Goal: Communication & Community: Answer question/provide support

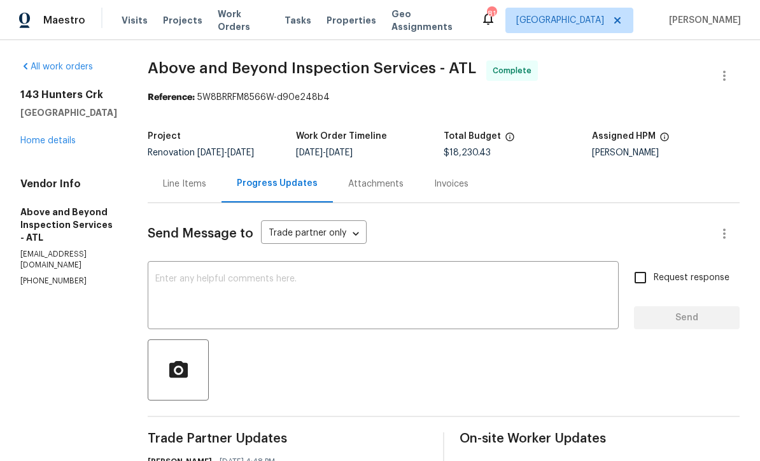
scroll to position [1, 0]
click at [46, 142] on link "Home details" at bounding box center [47, 140] width 55 height 9
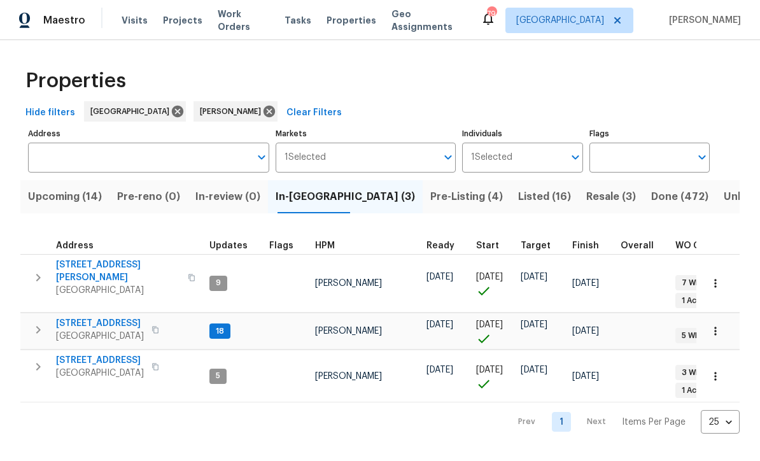
click at [82, 317] on span "[STREET_ADDRESS]" at bounding box center [100, 323] width 88 height 13
click at [86, 261] on span "306 Cooper Creek Dr" at bounding box center [118, 270] width 124 height 25
click at [72, 354] on span "132 Highland Dr" at bounding box center [100, 360] width 88 height 13
click at [87, 267] on span "306 Cooper Creek Dr" at bounding box center [118, 270] width 124 height 25
click at [518, 199] on span "Listed (16)" at bounding box center [544, 197] width 53 height 18
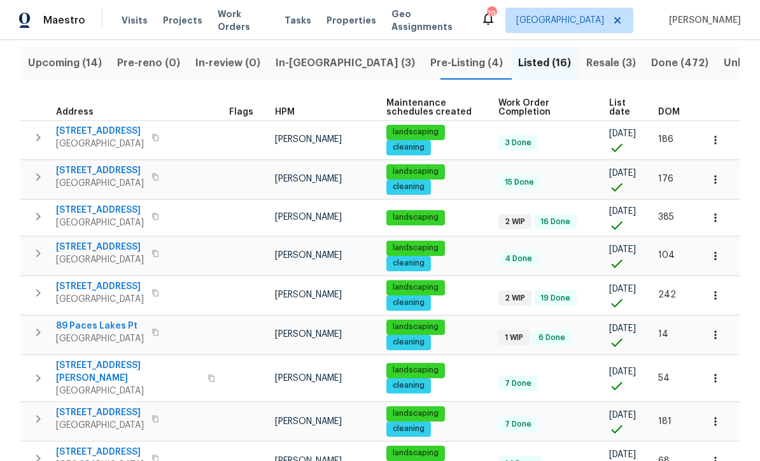
scroll to position [136, 0]
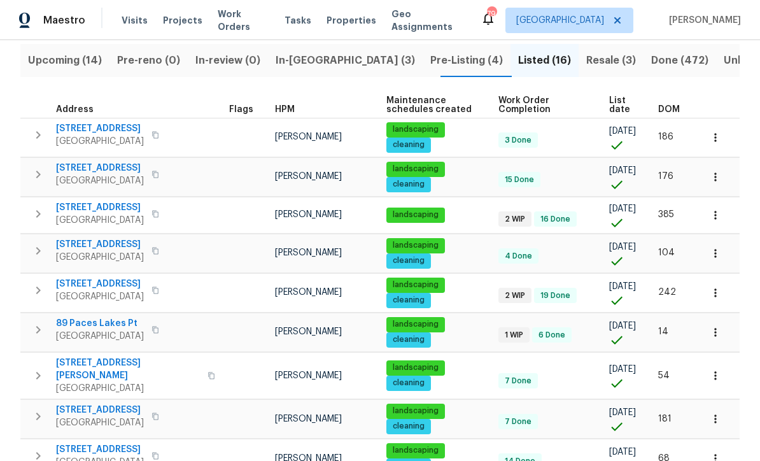
click at [97, 209] on span "305 Crest Pointe S" at bounding box center [100, 207] width 88 height 13
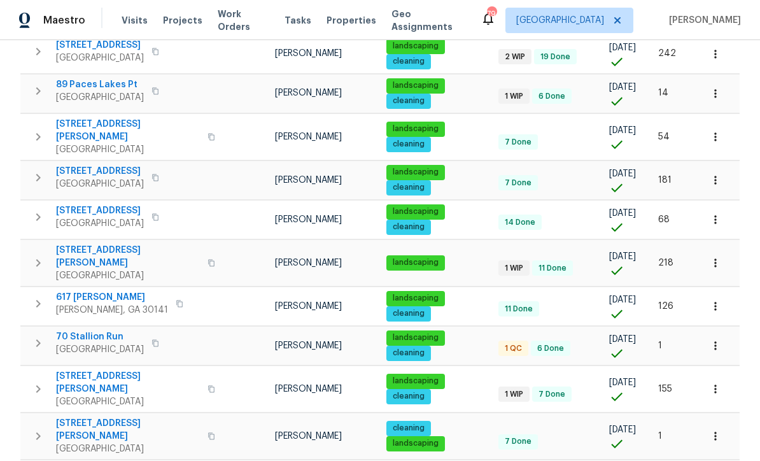
scroll to position [375, 0]
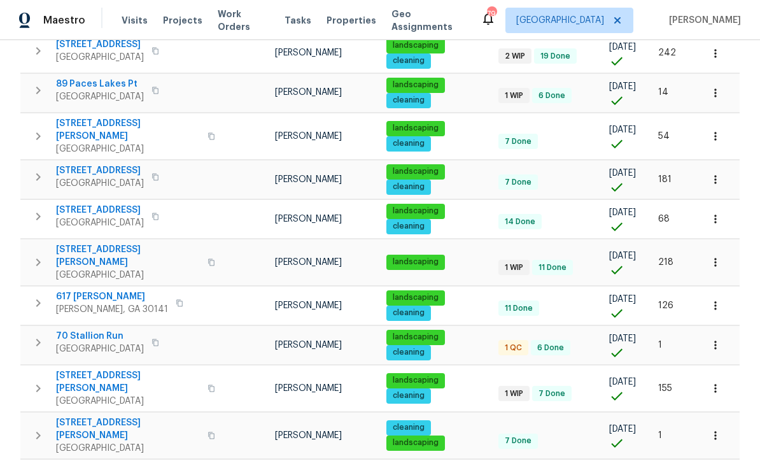
click at [87, 330] on span "70 Stallion Run" at bounding box center [100, 336] width 88 height 13
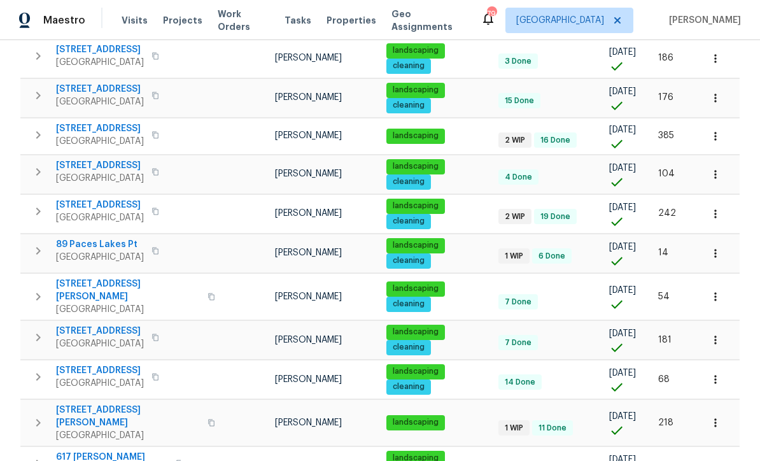
scroll to position [214, 0]
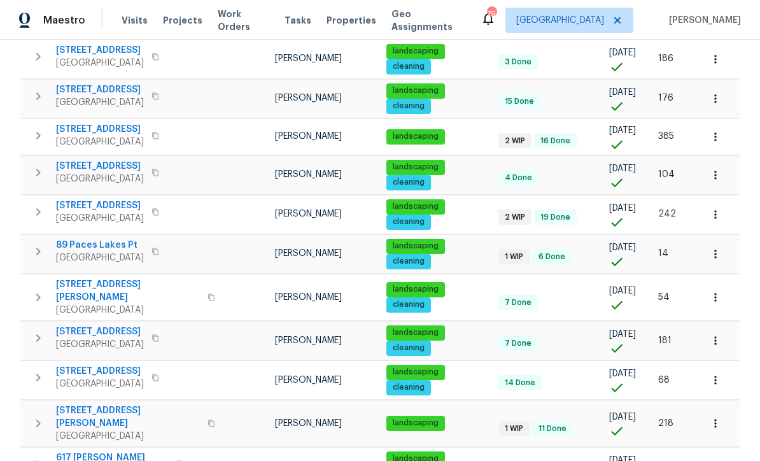
click at [99, 204] on span "463 Amsterdam Way" at bounding box center [100, 205] width 88 height 13
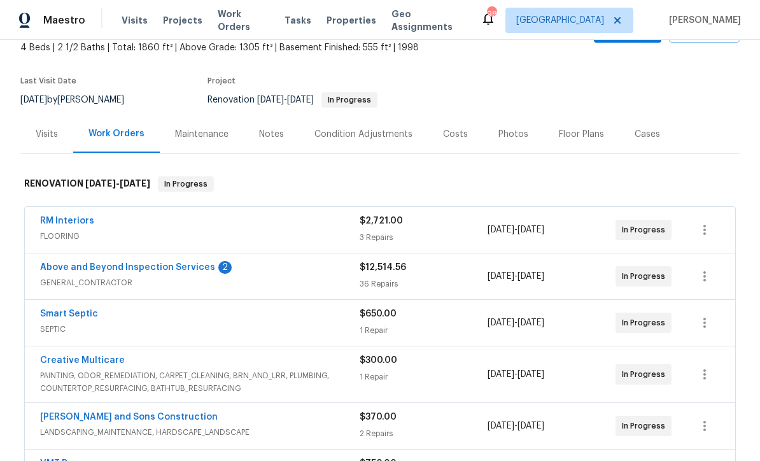
scroll to position [84, 0]
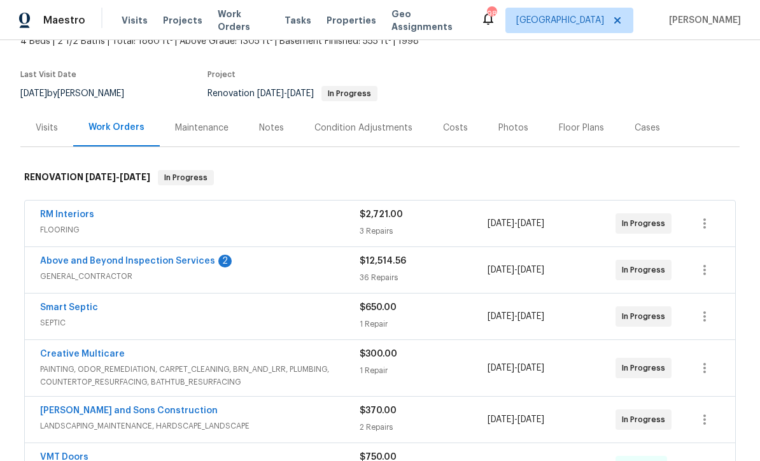
click at [117, 263] on link "Above and Beyond Inspection Services" at bounding box center [127, 260] width 175 height 9
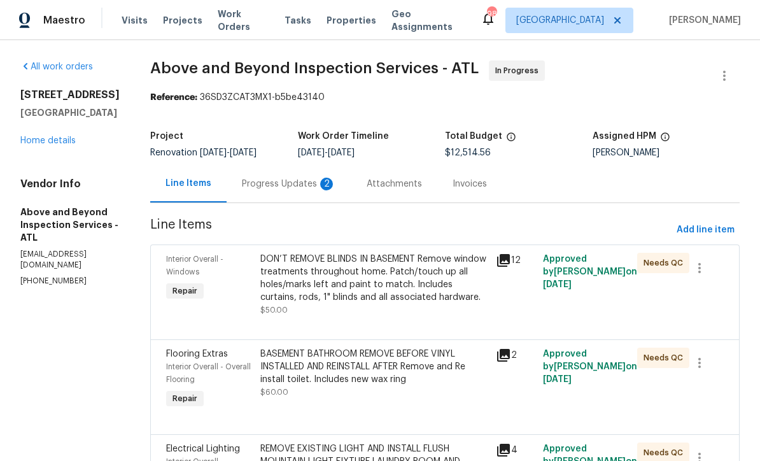
click at [305, 188] on div "Progress Updates 2" at bounding box center [289, 184] width 94 height 13
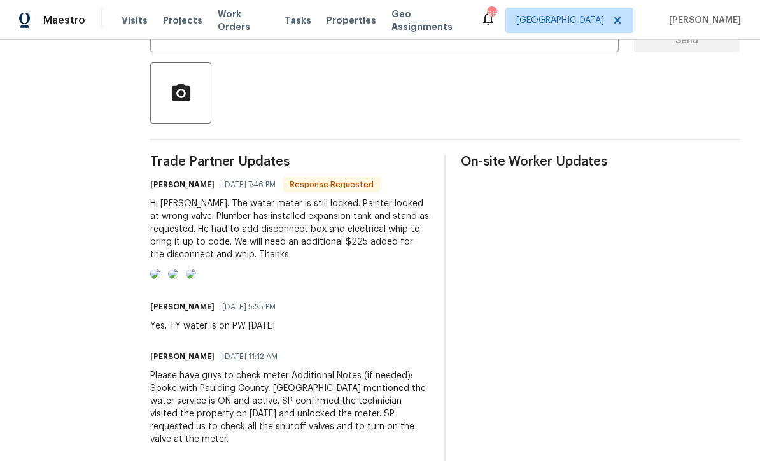
scroll to position [279, 0]
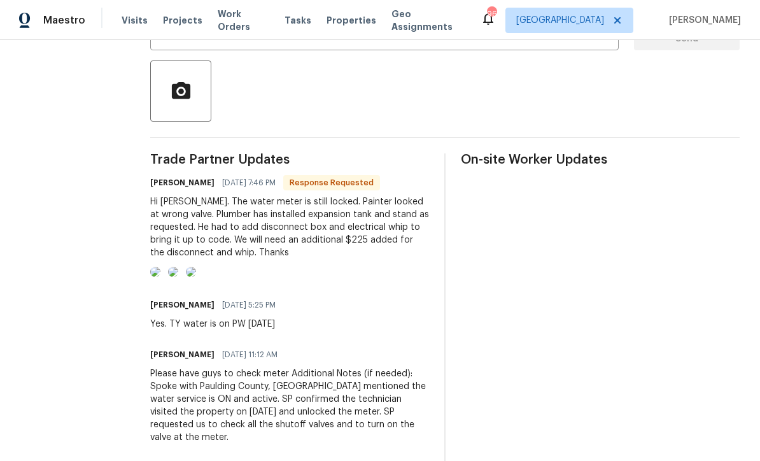
click at [160, 277] on img at bounding box center [155, 272] width 10 height 10
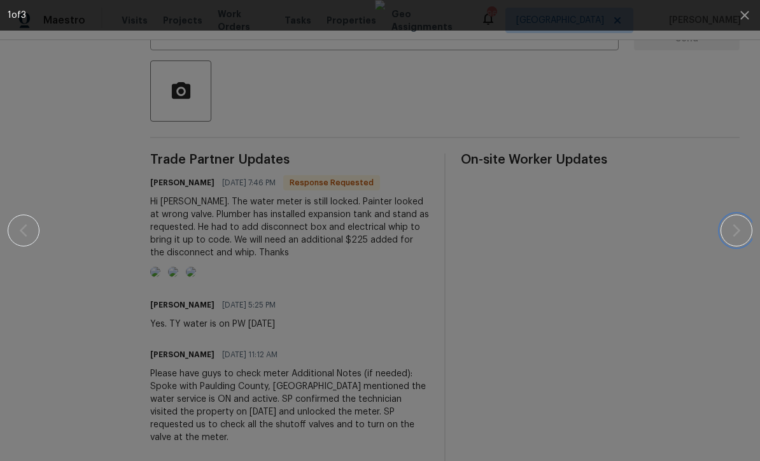
click at [740, 235] on icon "button" at bounding box center [735, 230] width 15 height 15
click at [739, 20] on icon "button" at bounding box center [744, 15] width 15 height 15
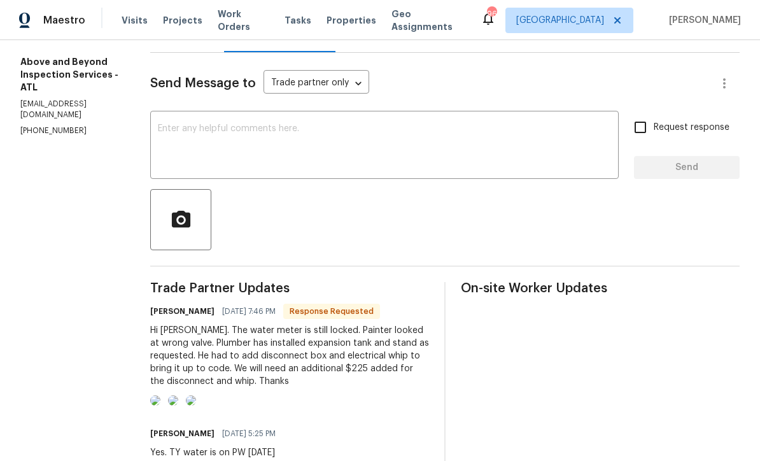
scroll to position [153, 0]
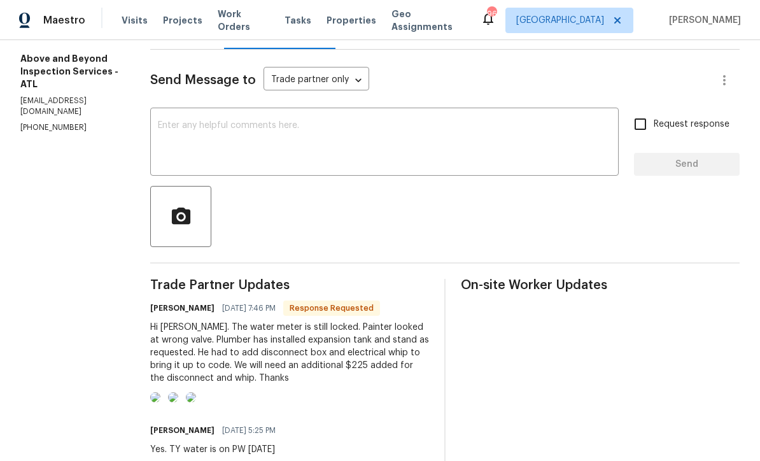
click at [216, 131] on textarea at bounding box center [384, 143] width 453 height 45
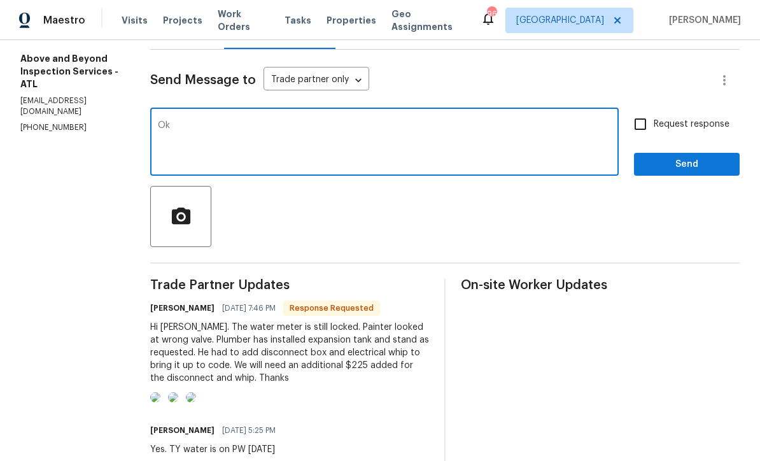
type textarea "O"
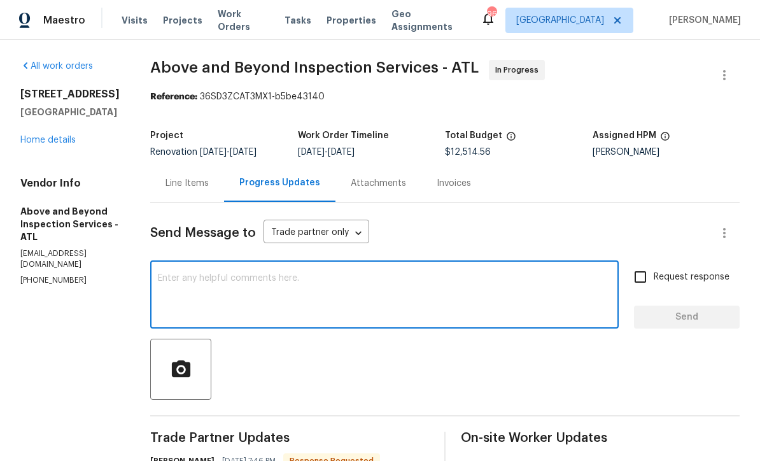
scroll to position [1, 0]
click at [209, 189] on div "Line Items" at bounding box center [186, 182] width 43 height 13
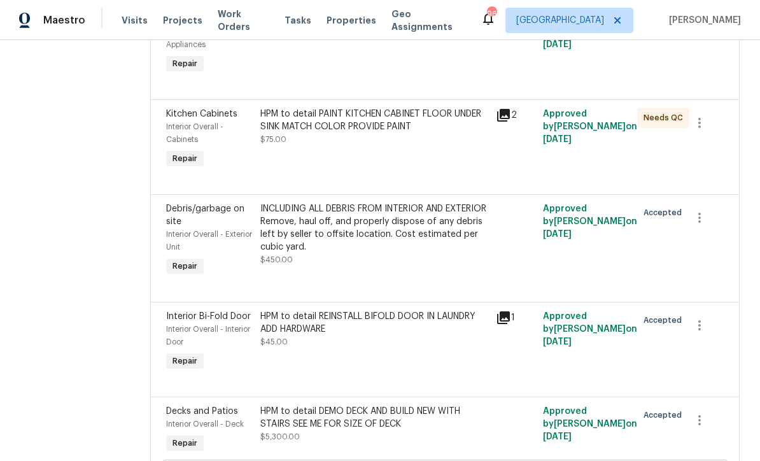
scroll to position [1430, 0]
click at [375, 38] on div "HPM to detail REPLACE DAMAGE STOVE KNOBS ALL 5 $100.00" at bounding box center [374, 25] width 228 height 25
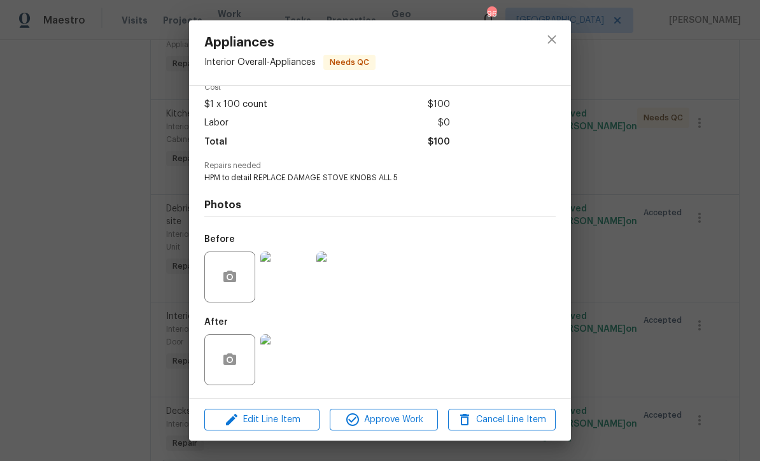
scroll to position [65, 0]
click at [281, 364] on img at bounding box center [285, 359] width 51 height 51
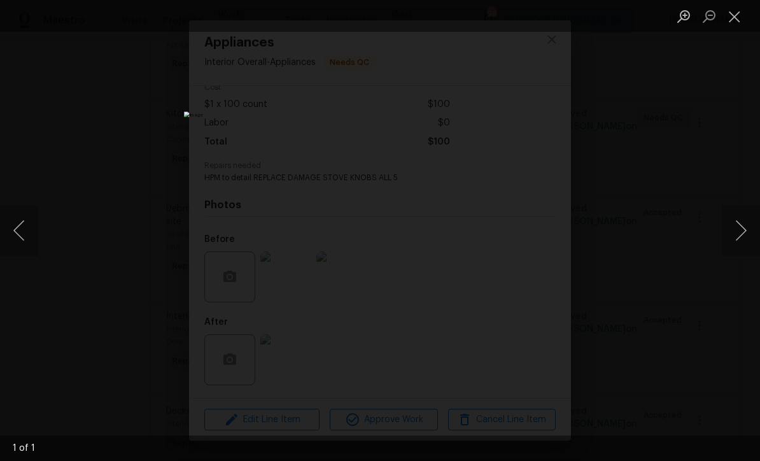
click at [732, 19] on button "Close lightbox" at bounding box center [733, 16] width 25 height 22
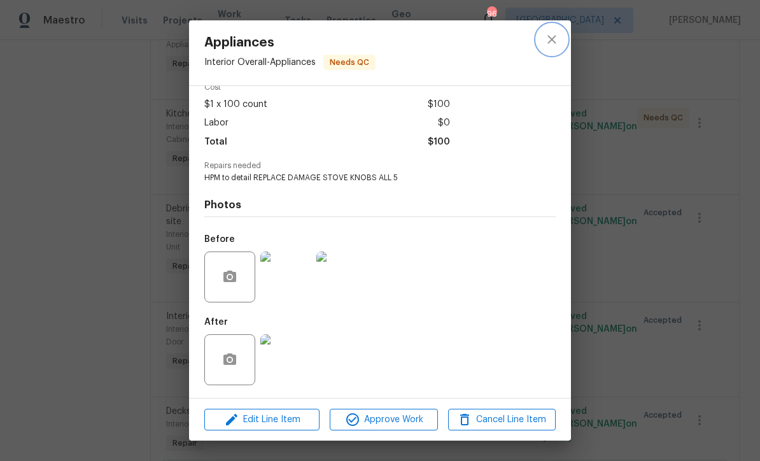
click at [552, 39] on icon "close" at bounding box center [551, 39] width 8 height 8
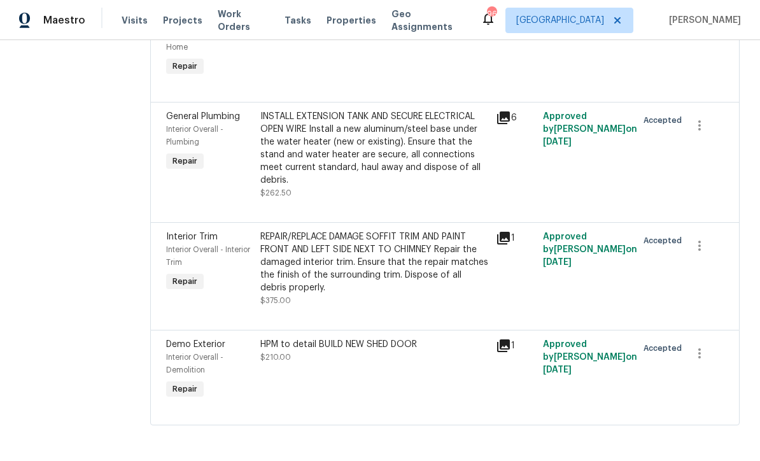
scroll to position [4424, 0]
click at [510, 124] on icon at bounding box center [503, 117] width 13 height 13
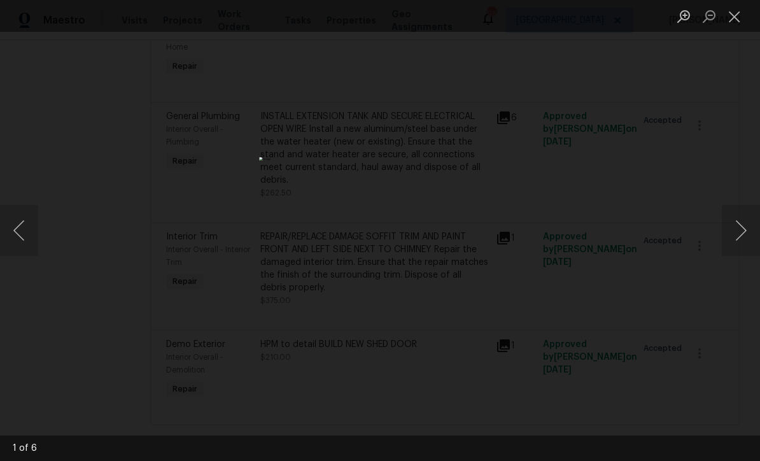
click at [742, 235] on button "Next image" at bounding box center [740, 230] width 38 height 51
click at [743, 230] on button "Next image" at bounding box center [740, 230] width 38 height 51
click at [733, 17] on button "Close lightbox" at bounding box center [733, 16] width 25 height 22
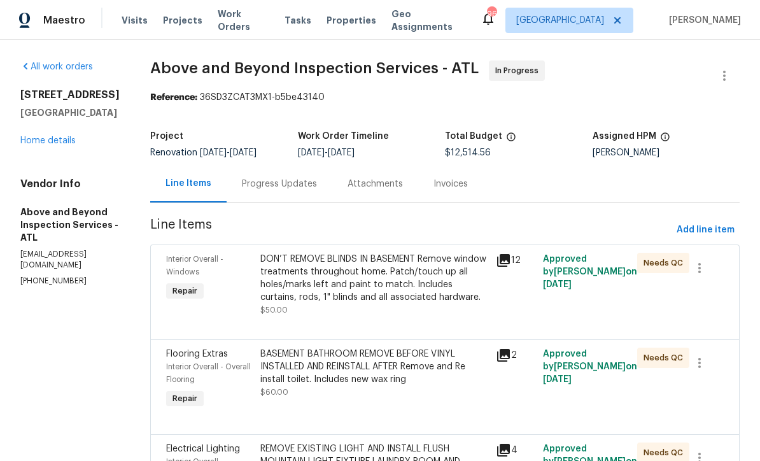
scroll to position [0, 0]
click at [312, 190] on div "Progress Updates" at bounding box center [279, 184] width 75 height 13
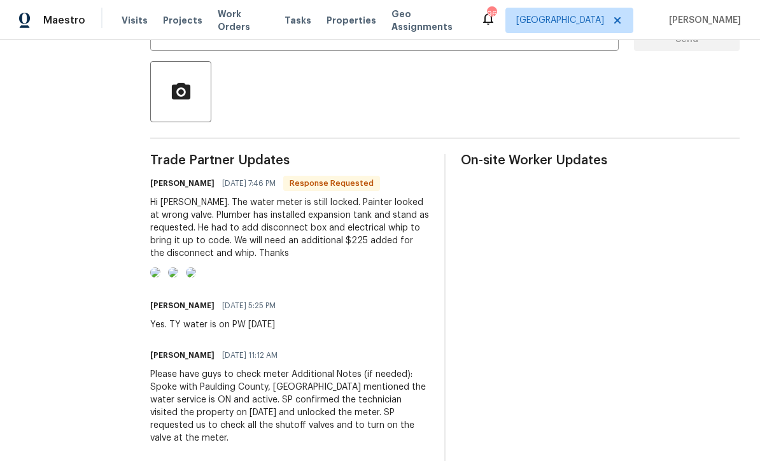
scroll to position [343, 0]
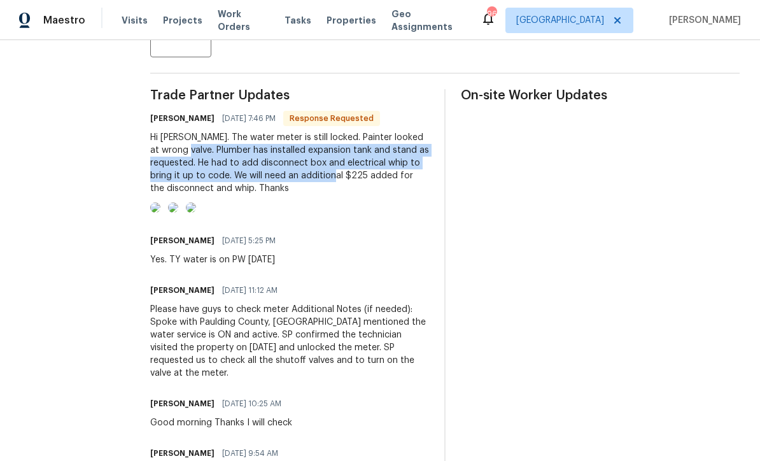
copy div "Plumber has installed expansion tank and stand as requested. He had to add disc…"
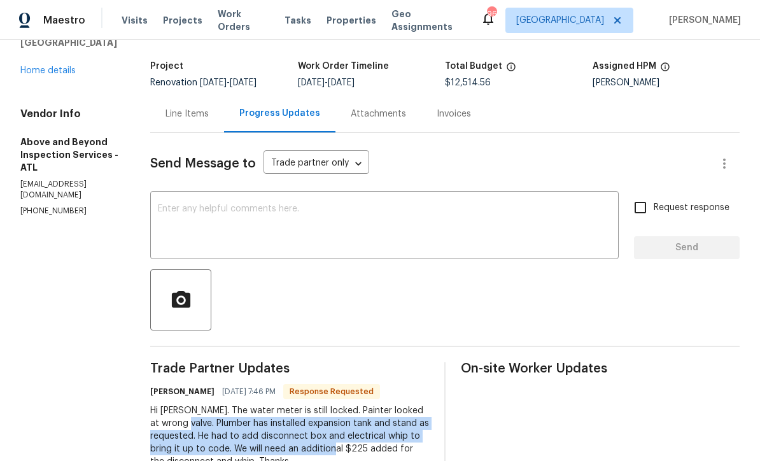
scroll to position [25, 0]
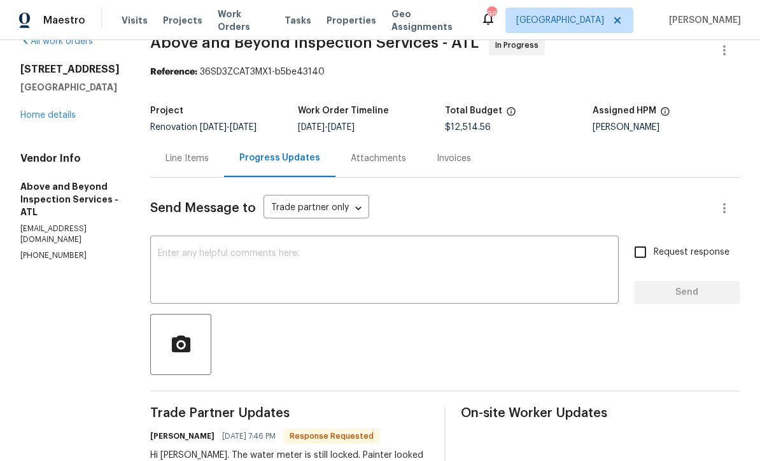
click at [209, 165] on div "Line Items" at bounding box center [186, 158] width 43 height 13
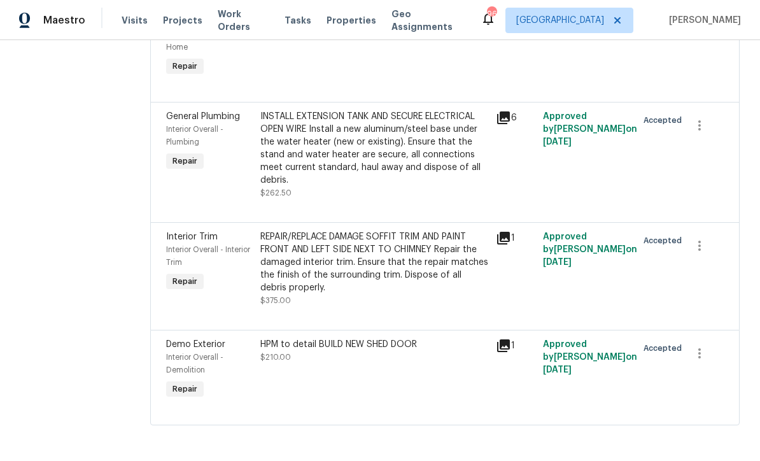
scroll to position [4373, 0]
click at [340, 186] on div "INSTALL EXTENSION TANK AND SECURE ELECTRICAL OPEN WIRE Install a new aluminum/s…" at bounding box center [374, 148] width 228 height 76
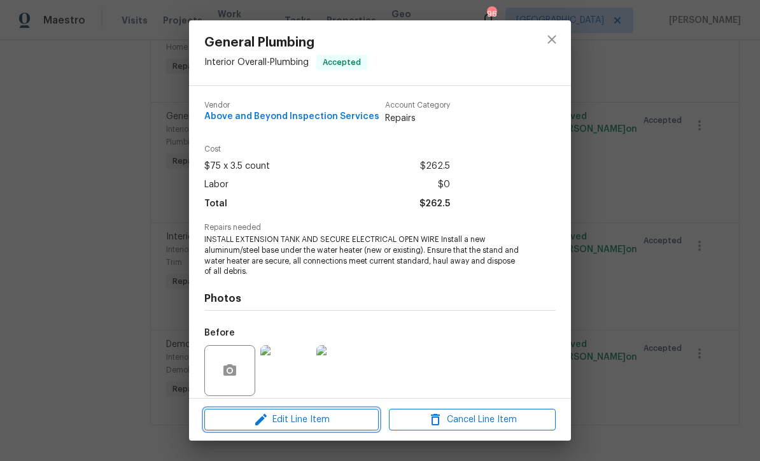
click at [293, 421] on span "Edit Line Item" at bounding box center [291, 420] width 167 height 16
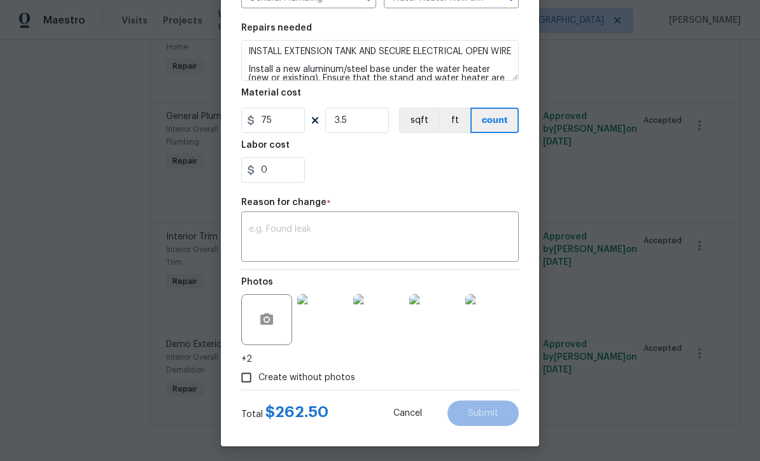
scroll to position [176, 0]
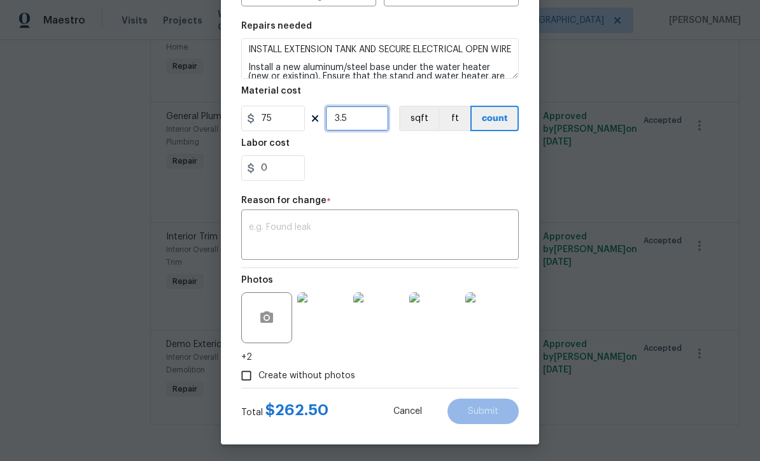
click at [349, 120] on input "3.5" at bounding box center [357, 118] width 64 height 25
type input "0"
click at [270, 116] on input "75" at bounding box center [273, 118] width 64 height 25
type input "512"
click at [256, 230] on textarea at bounding box center [380, 236] width 262 height 27
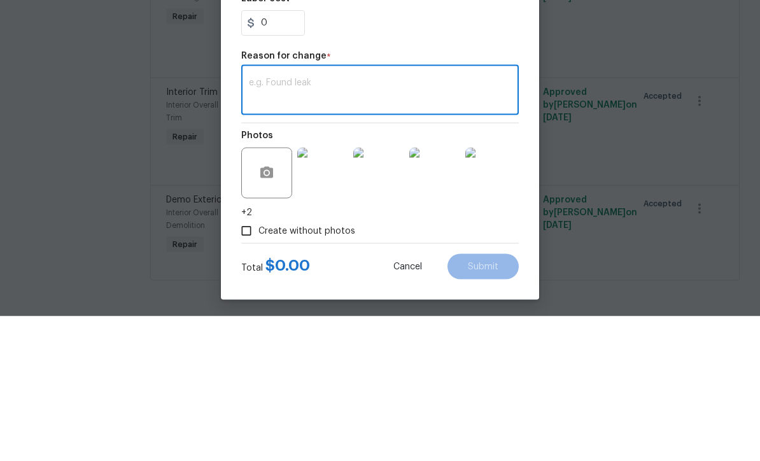
click at [255, 223] on textarea at bounding box center [380, 236] width 262 height 27
paste textarea "Plumber has installed expansion tank and stand as requested. He had to add disc…"
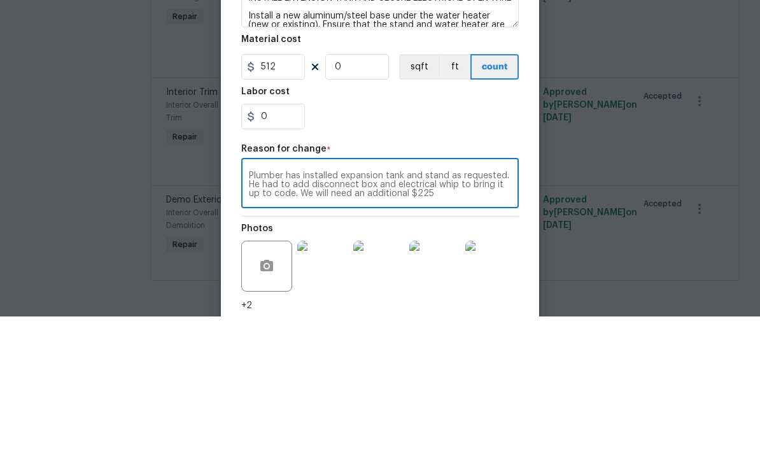
scroll to position [78, 0]
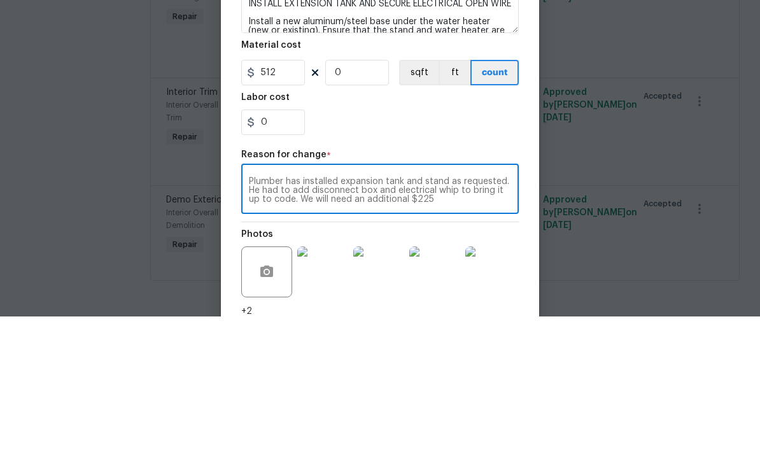
type textarea "Plumber has installed expansion tank and stand as requested. He had to add disc…"
click at [284, 204] on input "512" at bounding box center [273, 216] width 64 height 25
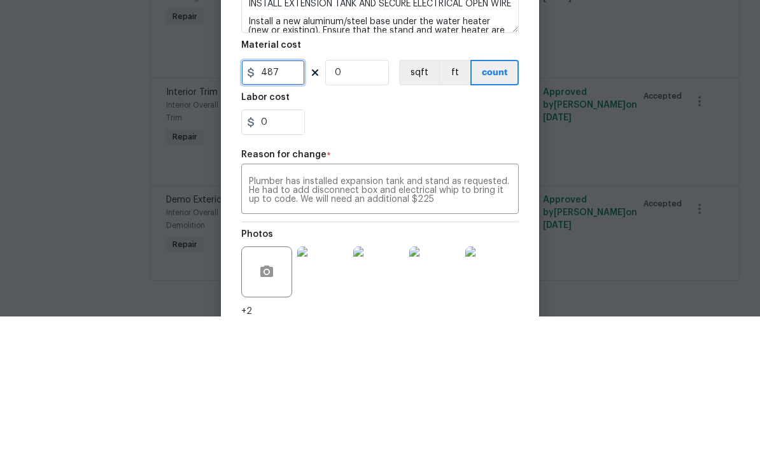
type input "487"
click at [369, 254] on div "0" at bounding box center [379, 266] width 277 height 25
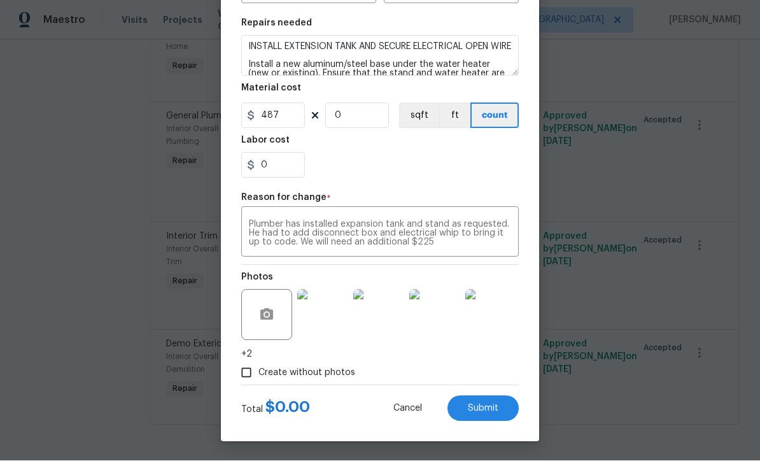
scroll to position [181, 0]
click at [352, 174] on div "0" at bounding box center [379, 165] width 277 height 25
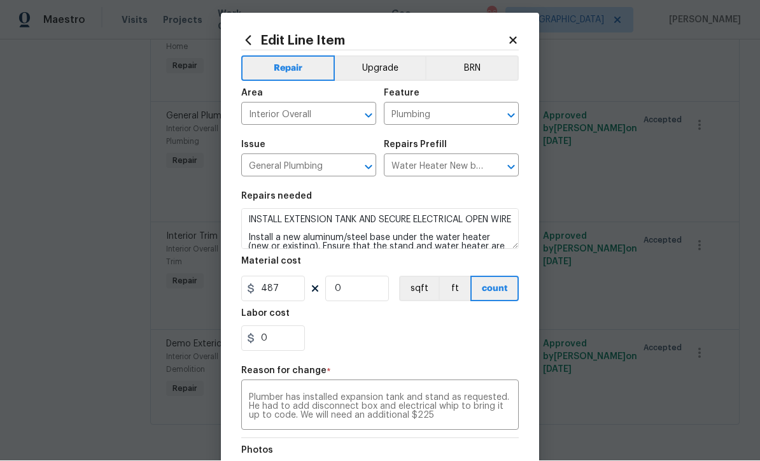
scroll to position [6, 0]
click at [340, 289] on input "0" at bounding box center [357, 287] width 64 height 25
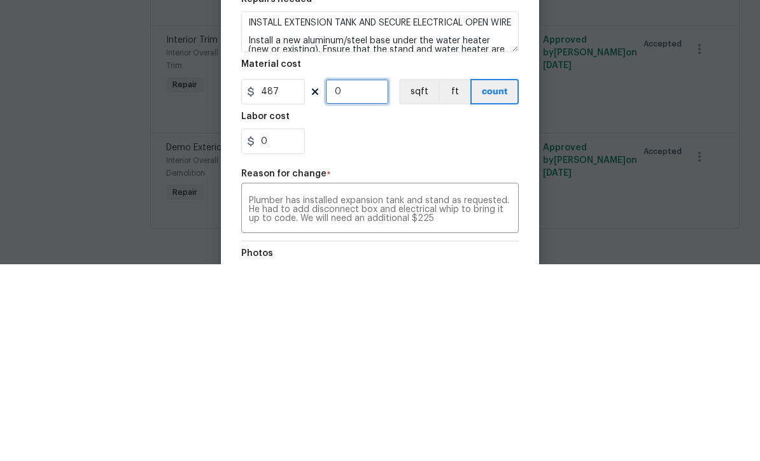
type input "1"
click at [359, 325] on div "0" at bounding box center [379, 337] width 277 height 25
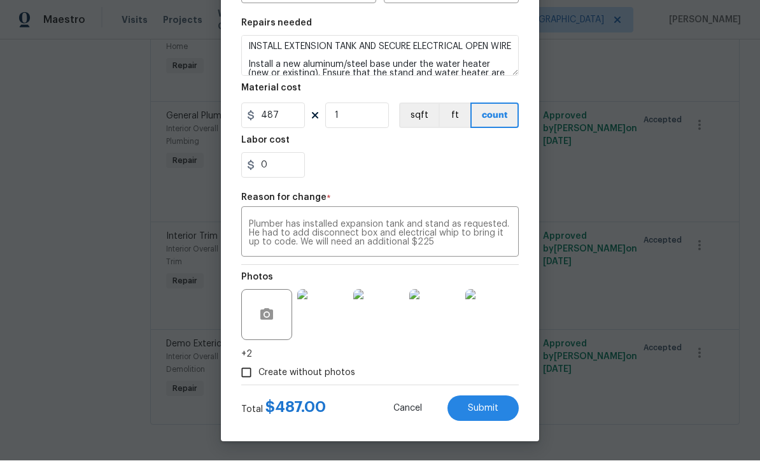
scroll to position [181, 0]
click at [485, 406] on span "Submit" at bounding box center [483, 409] width 31 height 10
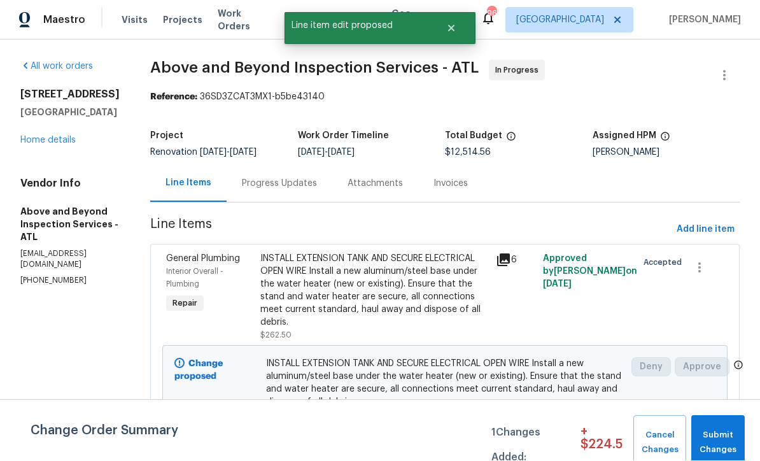
scroll to position [1, 0]
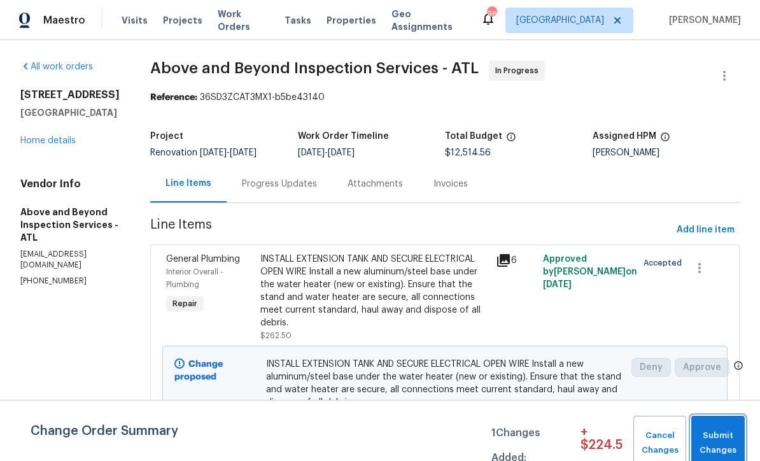
click at [723, 431] on span "Submit Changes" at bounding box center [717, 442] width 41 height 29
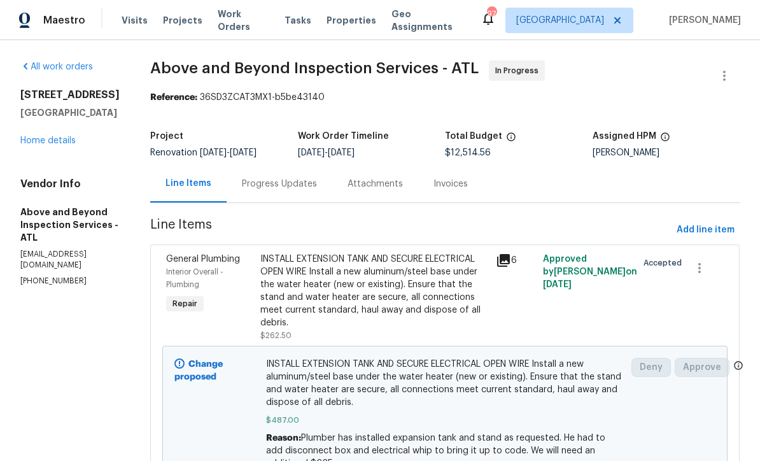
click at [315, 190] on div "Progress Updates" at bounding box center [279, 184] width 75 height 13
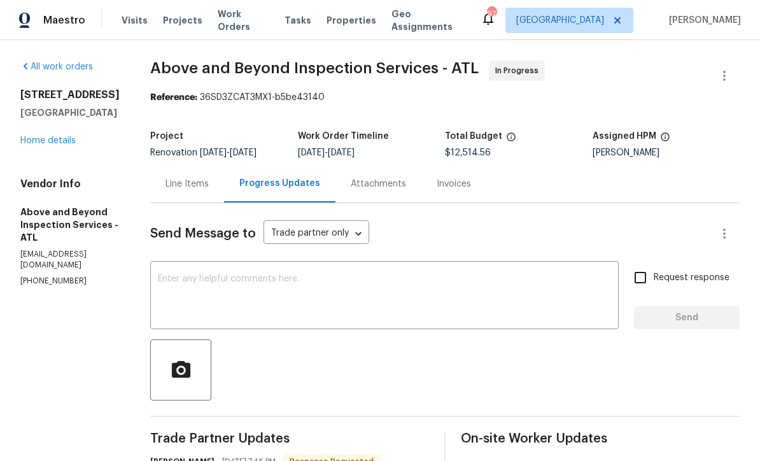
click at [212, 281] on div "x ​" at bounding box center [384, 296] width 468 height 65
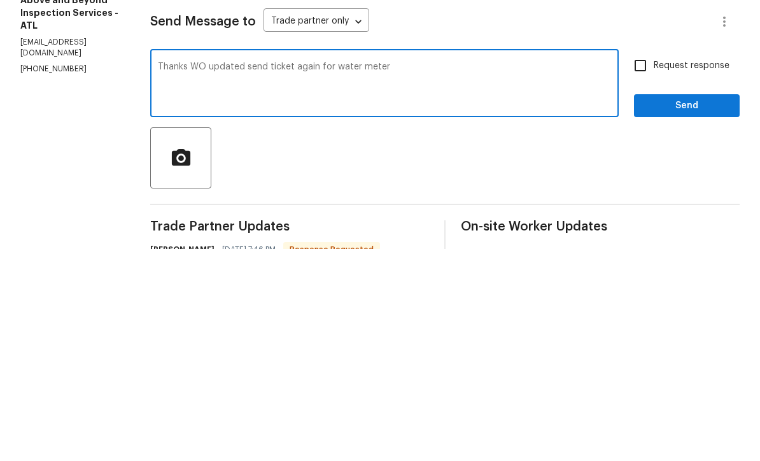
type textarea "Thanks WO updated send ticket again for water meter"
click at [647, 264] on input "Request response" at bounding box center [640, 277] width 27 height 27
checkbox input "true"
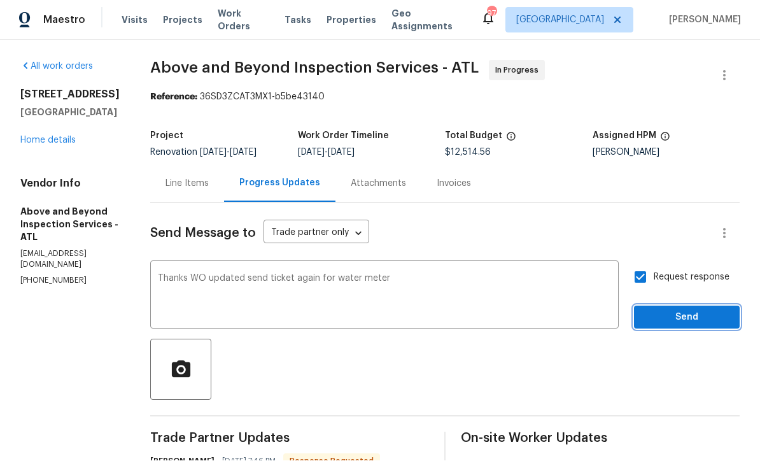
click at [667, 310] on span "Send" at bounding box center [686, 318] width 85 height 16
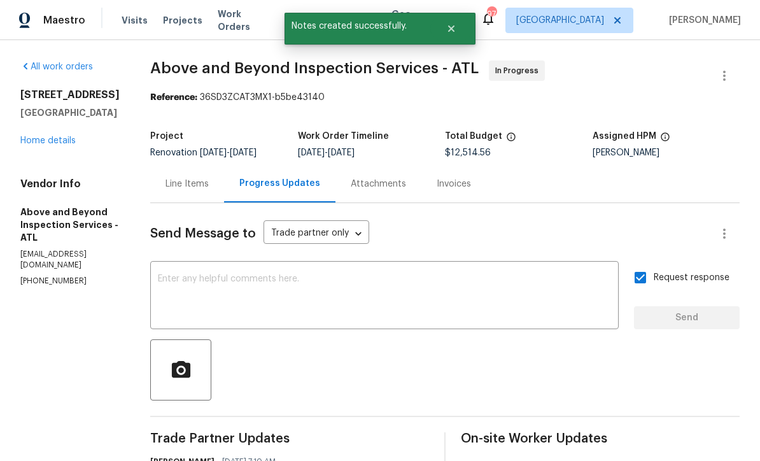
click at [42, 136] on link "Home details" at bounding box center [47, 140] width 55 height 9
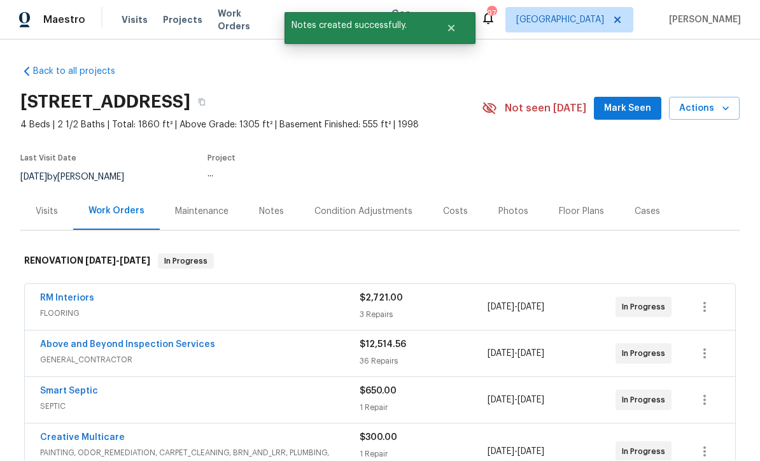
scroll to position [1, 0]
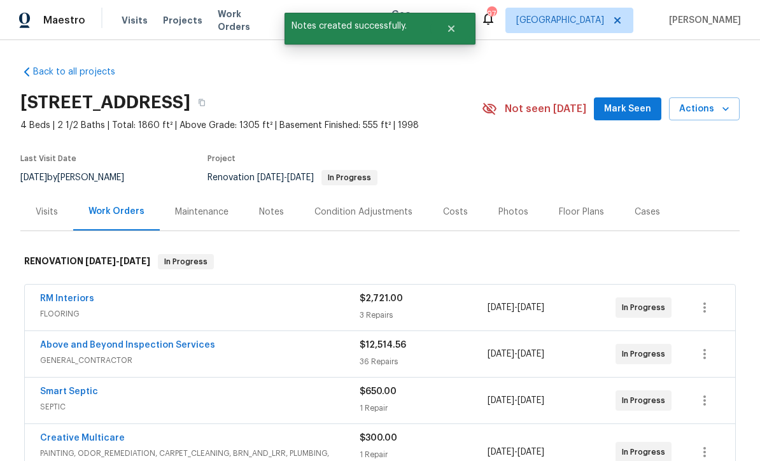
click at [629, 108] on span "Mark Seen" at bounding box center [627, 109] width 47 height 16
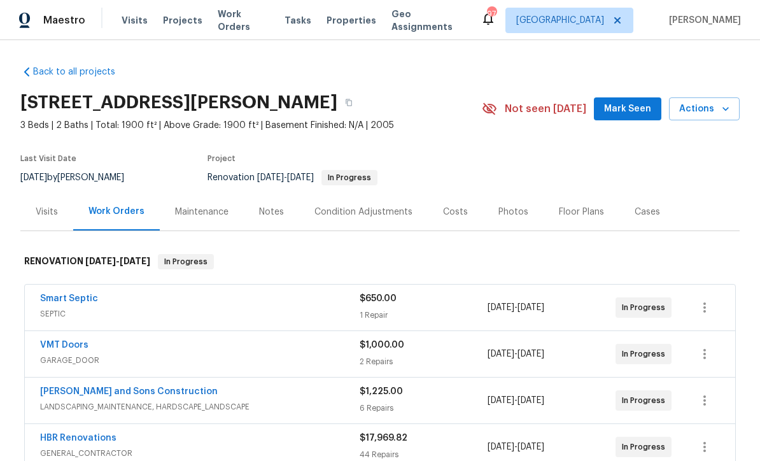
click at [629, 108] on span "Mark Seen" at bounding box center [627, 109] width 47 height 16
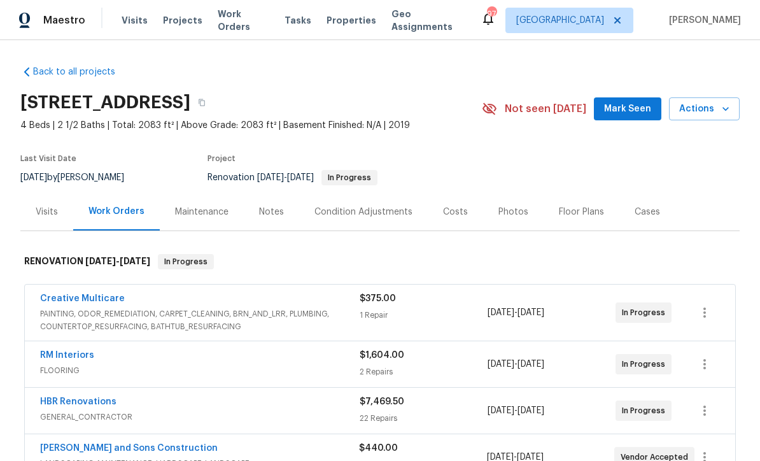
click at [643, 109] on span "Mark Seen" at bounding box center [627, 109] width 47 height 16
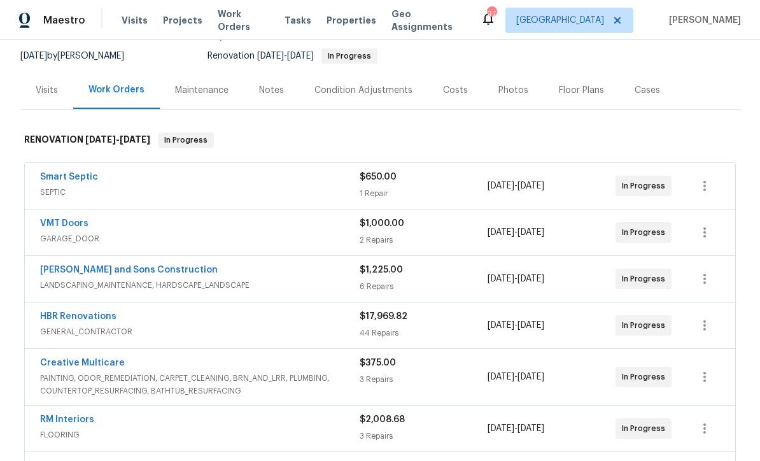
scroll to position [120, 0]
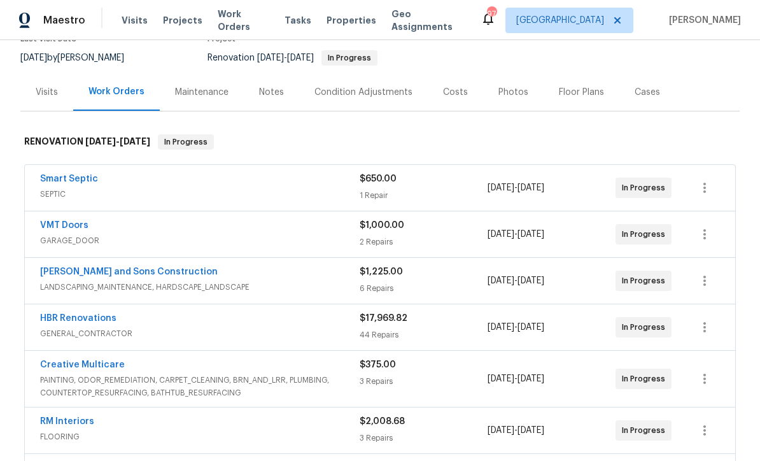
click at [447, 87] on div "Costs" at bounding box center [455, 92] width 25 height 13
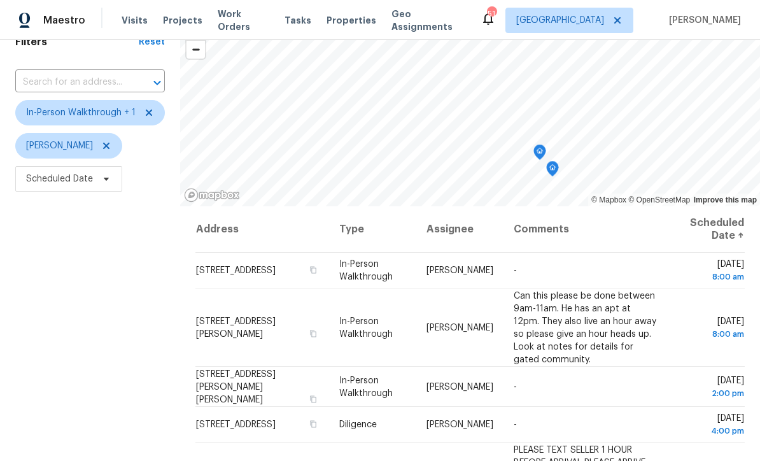
scroll to position [64, 0]
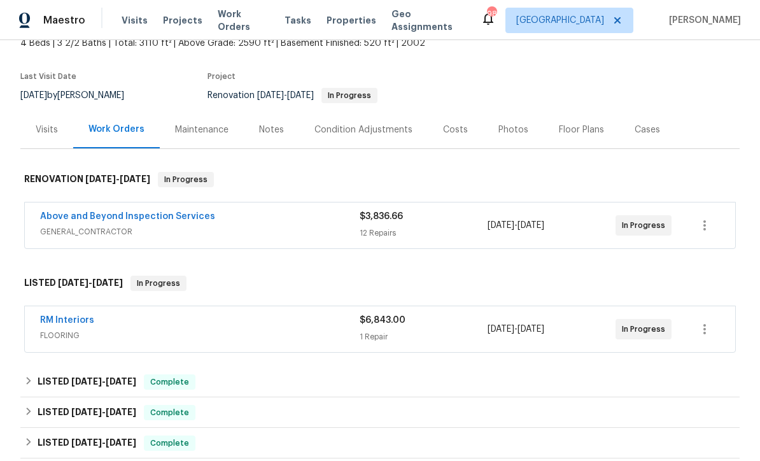
scroll to position [83, 0]
click at [109, 216] on link "Above and Beyond Inspection Services" at bounding box center [127, 215] width 175 height 9
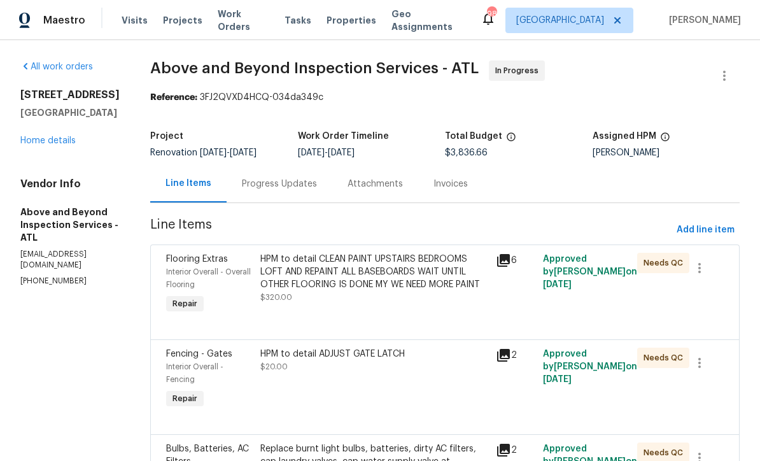
click at [307, 190] on div "Progress Updates" at bounding box center [279, 184] width 75 height 13
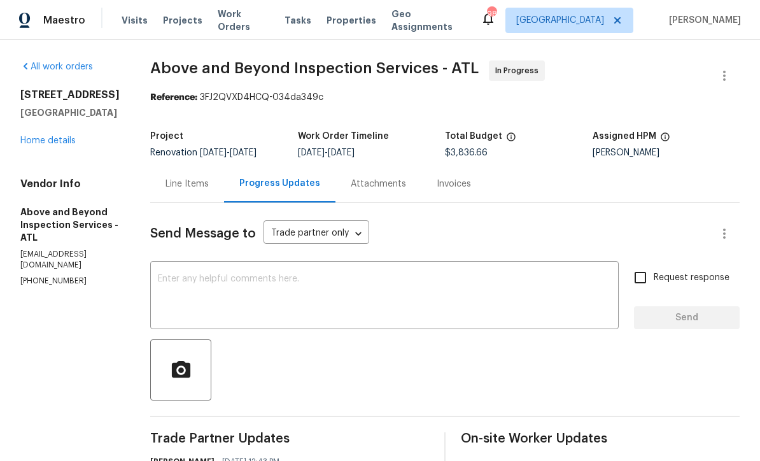
click at [214, 285] on textarea at bounding box center [384, 296] width 453 height 45
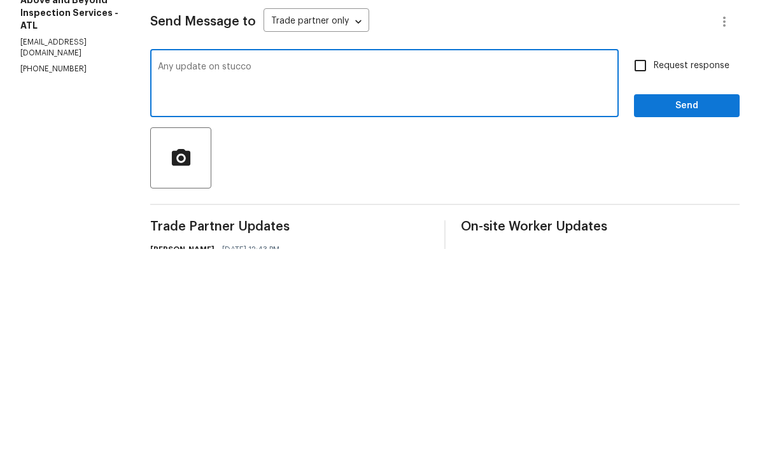
type textarea "Any update on stucco"
click at [641, 264] on input "Request response" at bounding box center [640, 277] width 27 height 27
checkbox input "true"
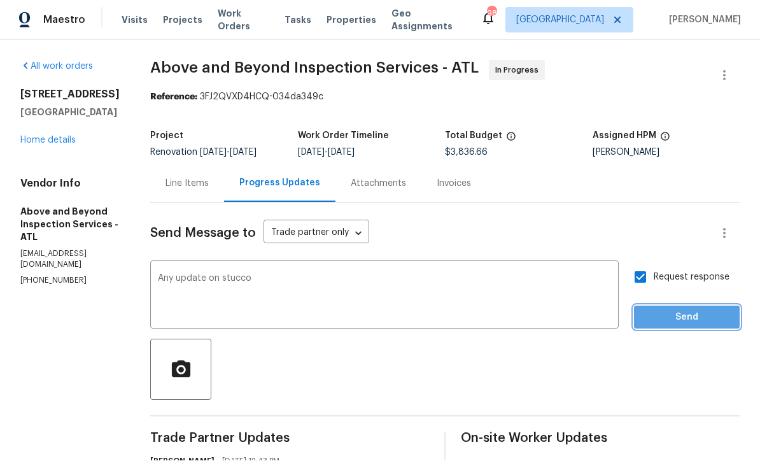
click at [672, 310] on span "Send" at bounding box center [686, 318] width 85 height 16
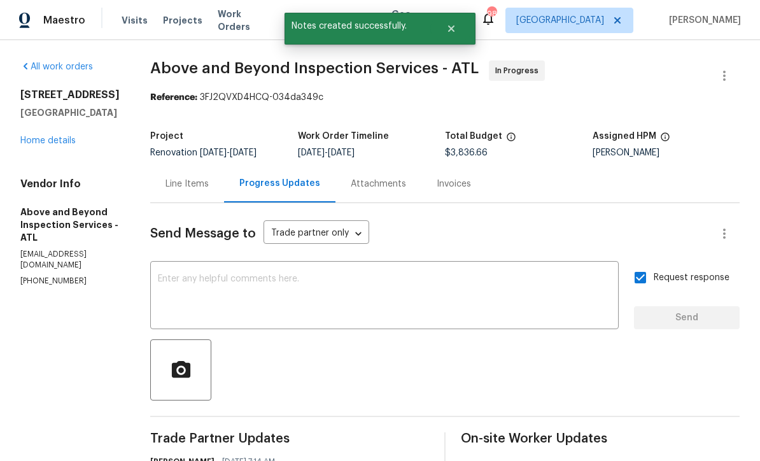
click at [50, 136] on link "Home details" at bounding box center [47, 140] width 55 height 9
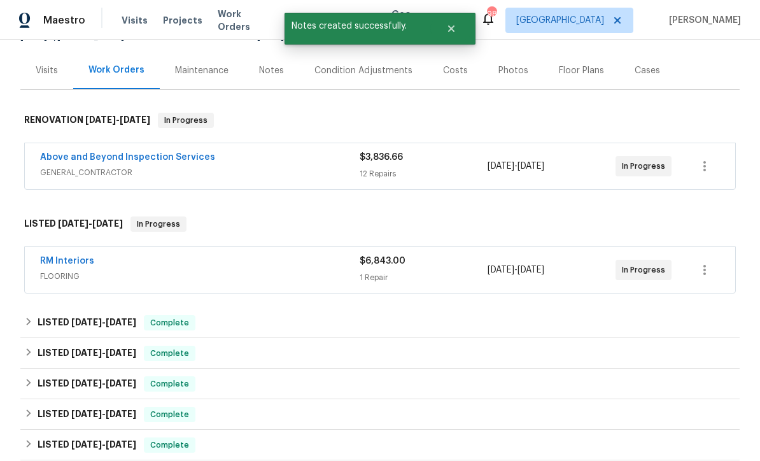
scroll to position [162, 0]
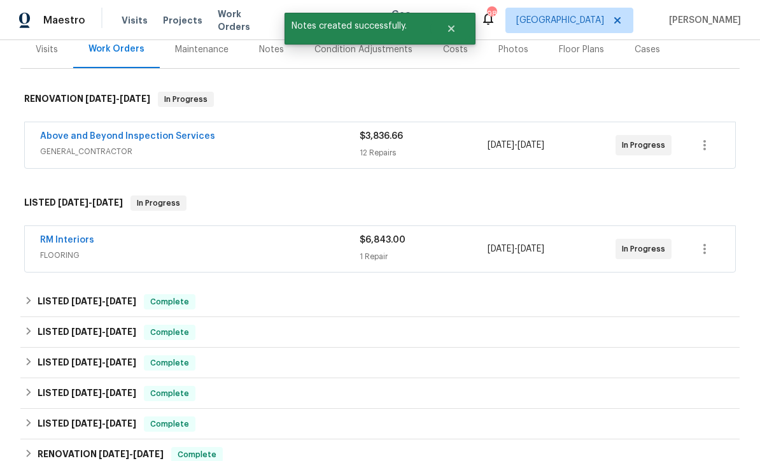
click at [52, 235] on link "RM Interiors" at bounding box center [67, 239] width 54 height 9
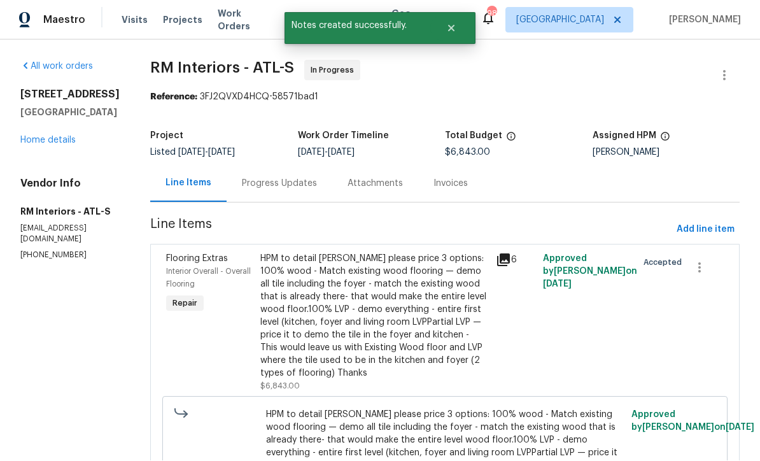
scroll to position [1, 0]
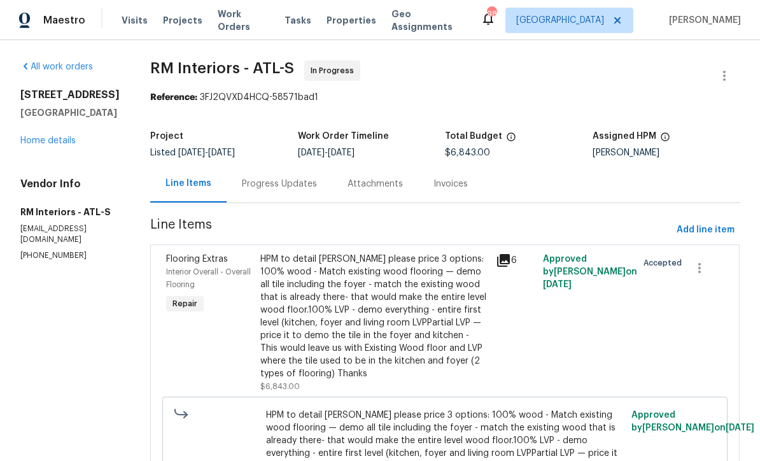
click at [251, 183] on div "Progress Updates" at bounding box center [279, 184] width 75 height 13
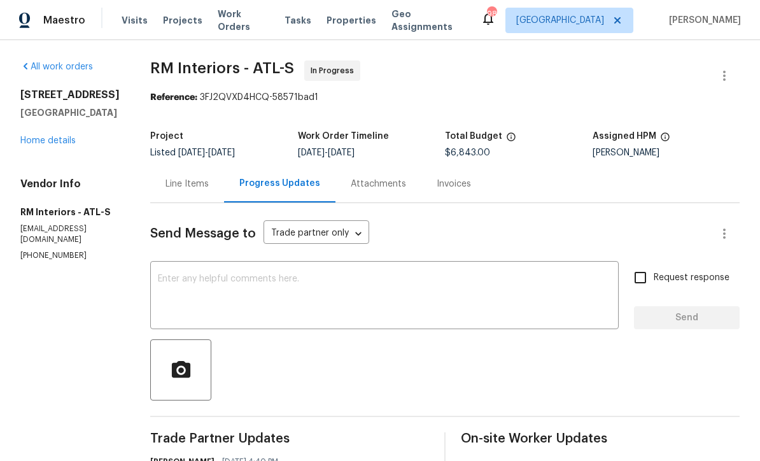
click at [150, 271] on div "x ​" at bounding box center [384, 296] width 468 height 65
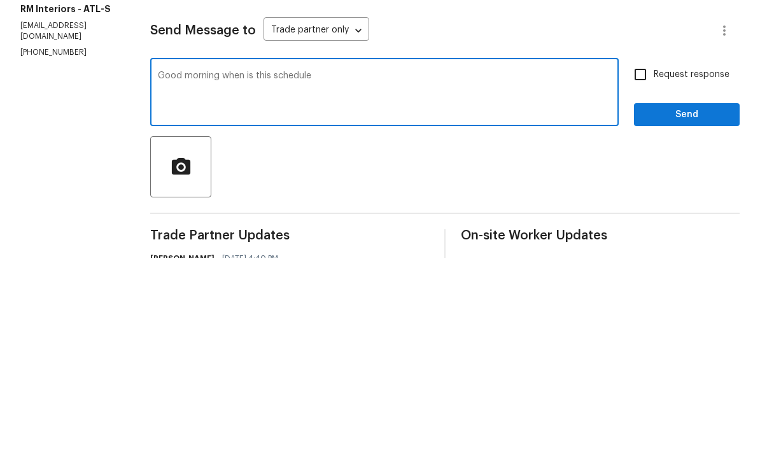
type textarea "Good morning when is this schedule"
click at [640, 264] on input "Request response" at bounding box center [640, 277] width 27 height 27
checkbox input "true"
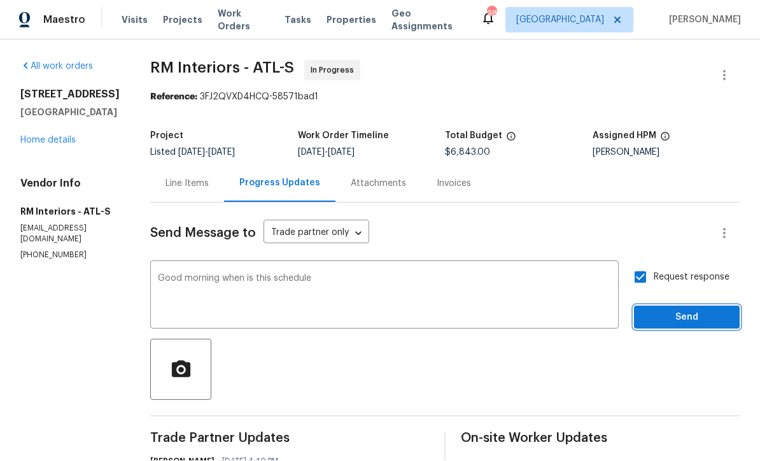
click at [678, 310] on span "Send" at bounding box center [686, 318] width 85 height 16
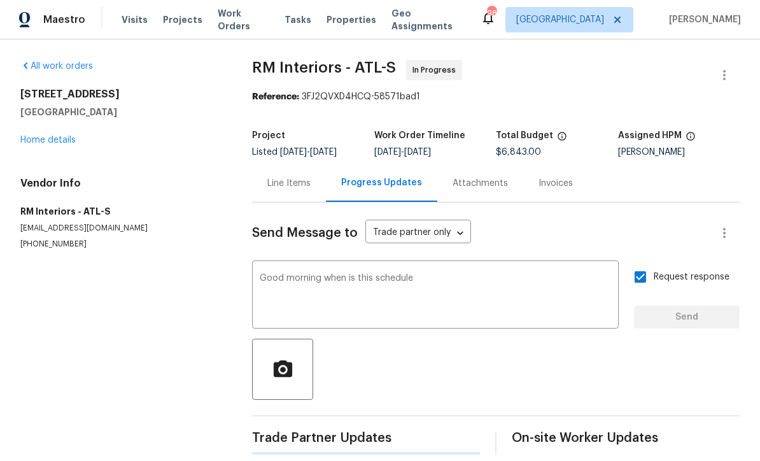
scroll to position [15, 0]
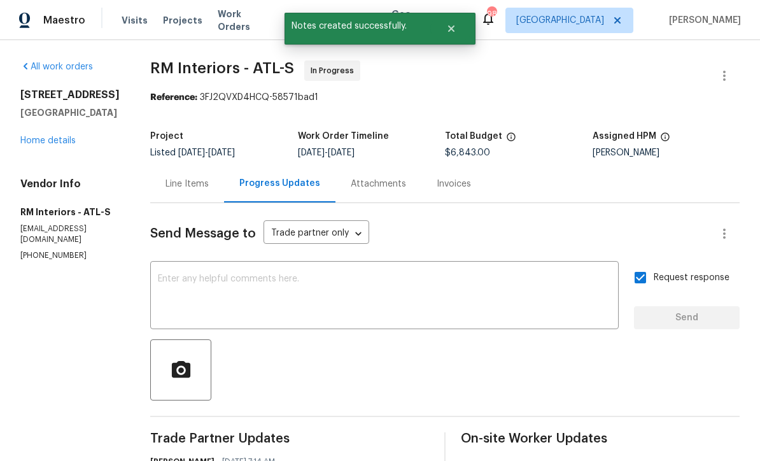
click at [41, 136] on link "Home details" at bounding box center [47, 140] width 55 height 9
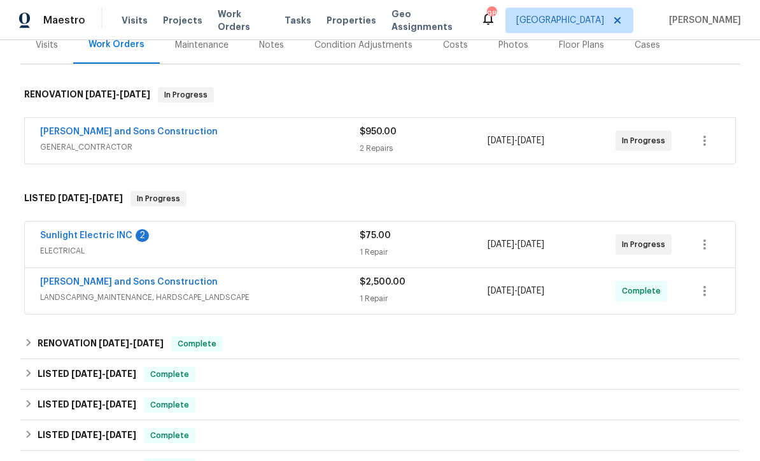
scroll to position [228, 0]
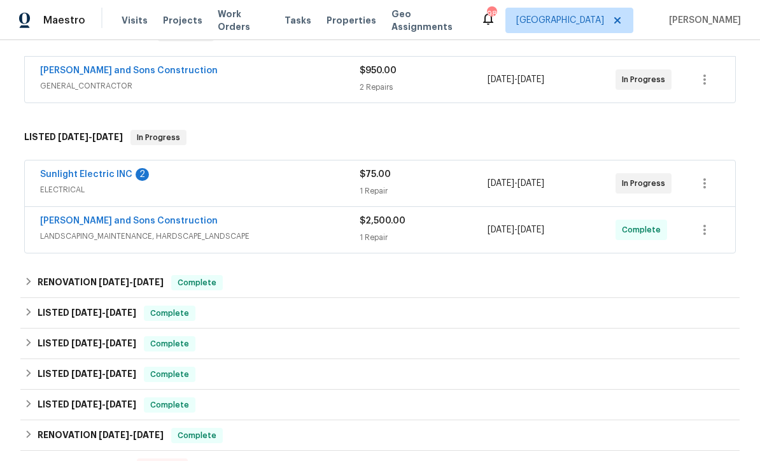
click at [74, 170] on link "Sunlight Electric INC" at bounding box center [86, 174] width 92 height 9
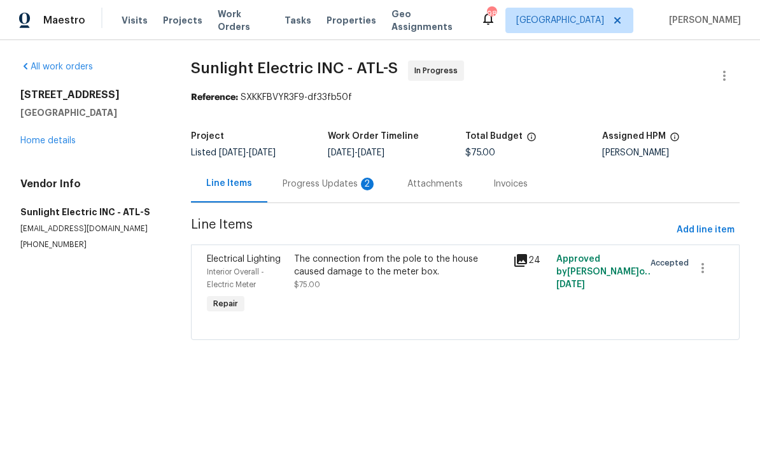
click at [310, 183] on div "Progress Updates 2" at bounding box center [329, 184] width 94 height 13
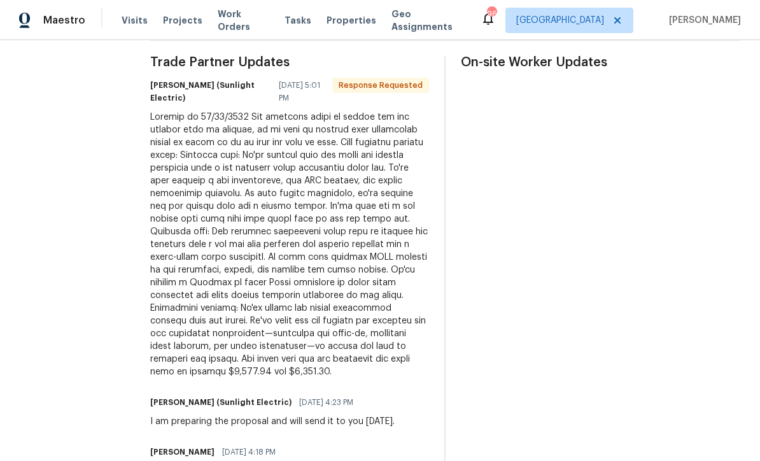
scroll to position [375, 0]
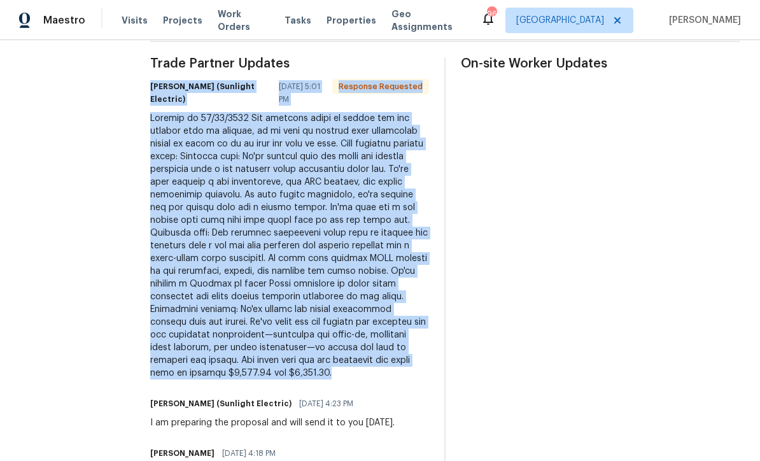
copy div "[PERSON_NAME] (Sunlight Electric) [DATE] 5:01 PM Response Requested Service on …"
click at [52, 116] on section "All work orders [STREET_ADDRESS] Home details Vendor Info Sunlight Electric INC…" at bounding box center [69, 265] width 99 height 1159
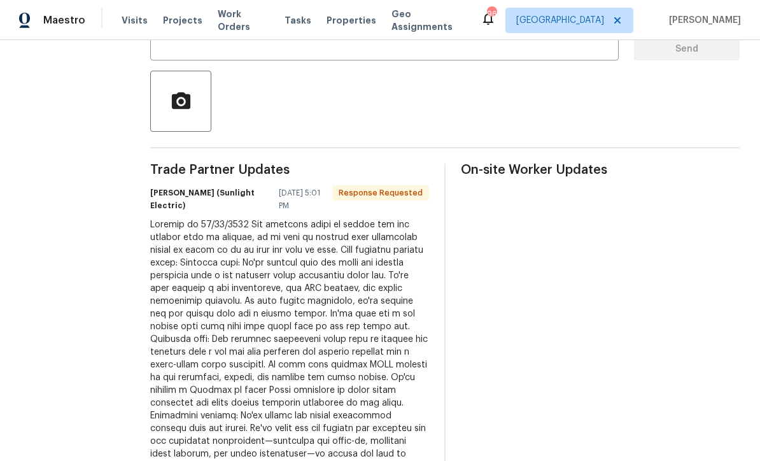
scroll to position [209, 0]
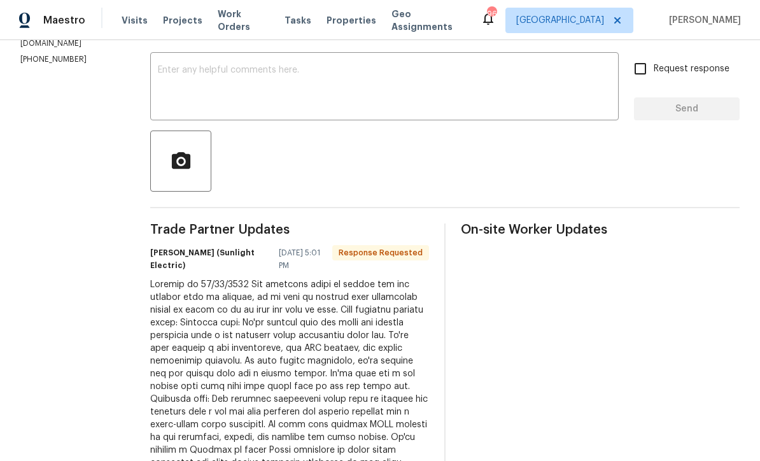
click at [186, 67] on textarea at bounding box center [384, 88] width 453 height 45
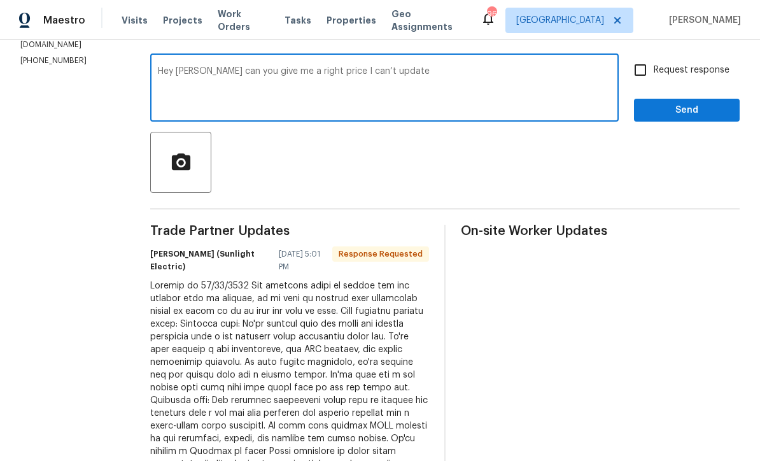
scroll to position [206, 0]
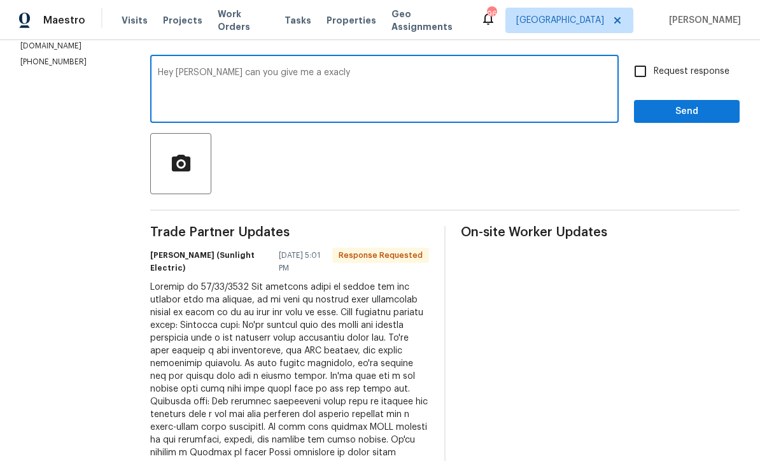
click at [307, 73] on textarea "Hey [PERSON_NAME] can you give me a exacly" at bounding box center [384, 90] width 453 height 45
type textarea "Hey [PERSON_NAME] can you give me a right price I can’t update until I have cor…"
click at [639, 66] on input "Request response" at bounding box center [640, 71] width 27 height 27
checkbox input "true"
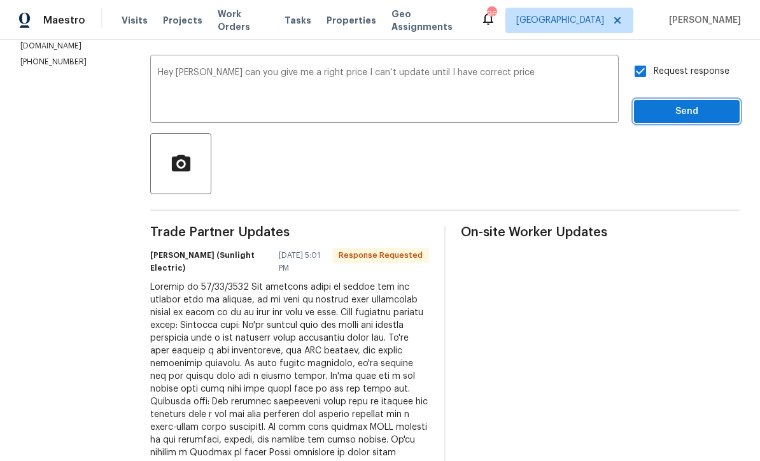
click at [675, 106] on span "Send" at bounding box center [686, 112] width 85 height 16
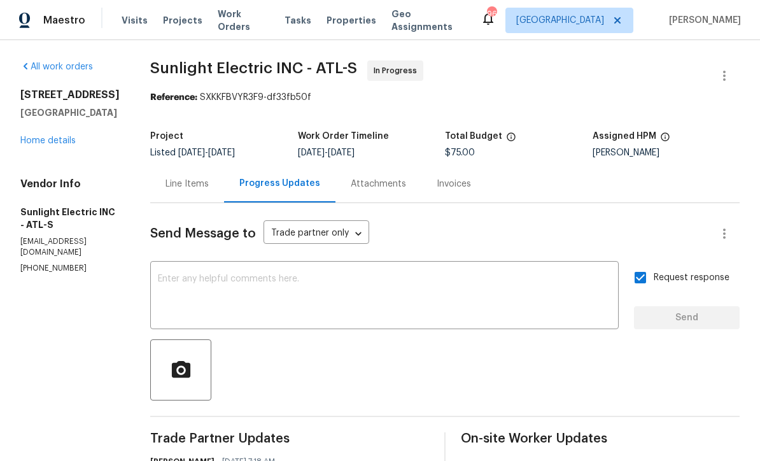
scroll to position [0, 0]
